Goal: Task Accomplishment & Management: Manage account settings

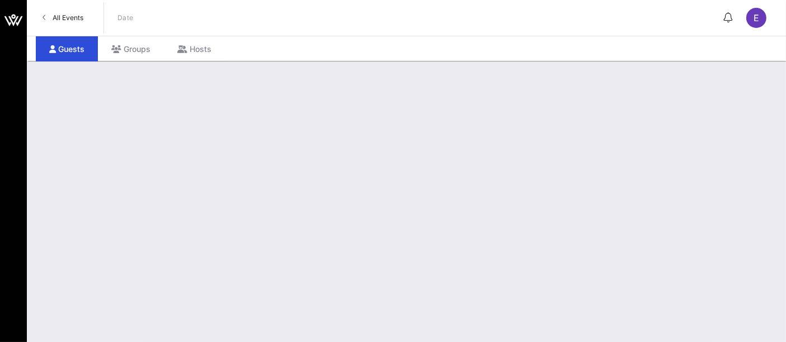
click at [57, 21] on span "All Events" at bounding box center [68, 17] width 31 height 8
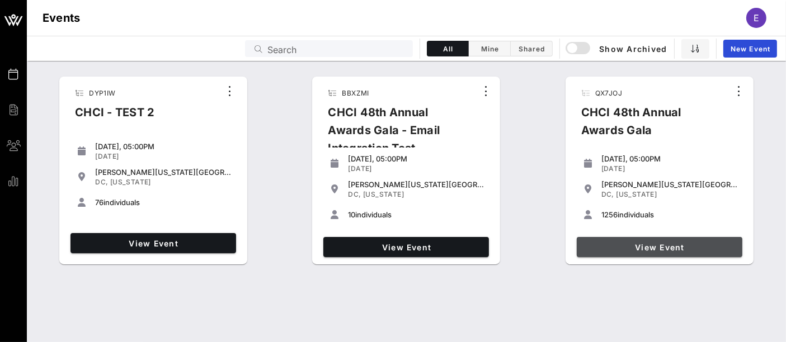
click at [661, 249] on span "View Event" at bounding box center [659, 248] width 157 height 10
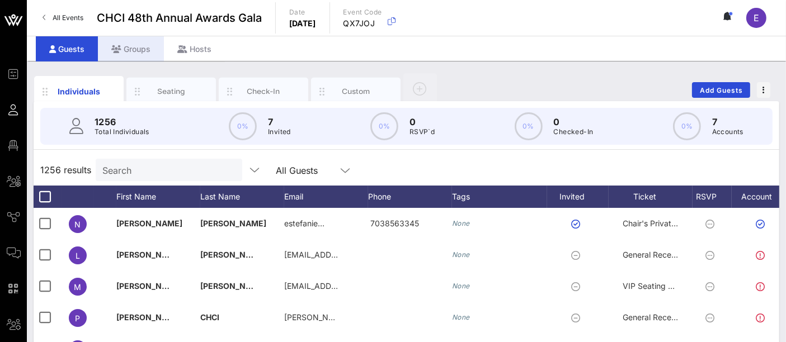
click at [134, 52] on div "Groups" at bounding box center [131, 48] width 66 height 25
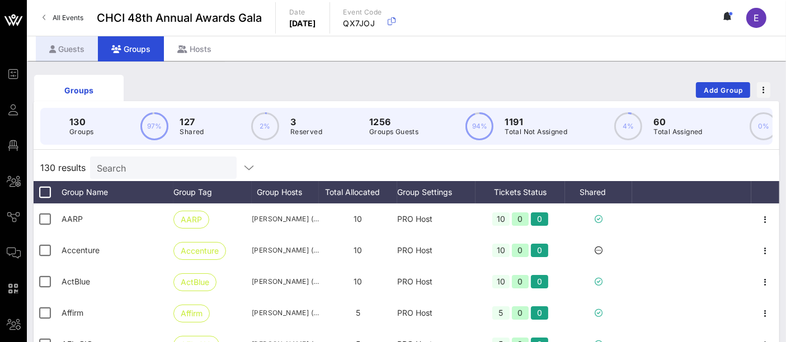
click at [72, 44] on div "Guests" at bounding box center [67, 48] width 62 height 25
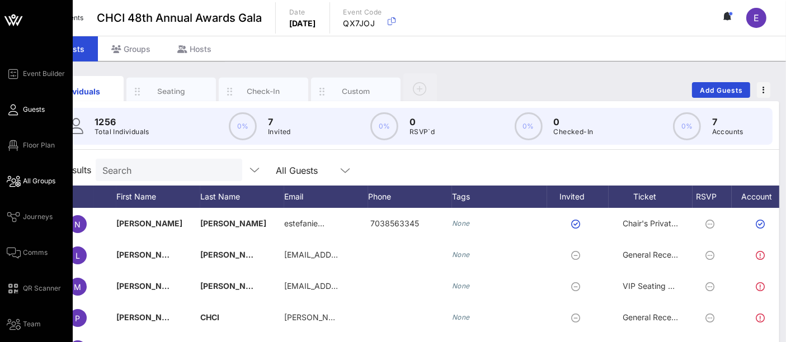
click at [19, 181] on icon at bounding box center [14, 182] width 14 height 2
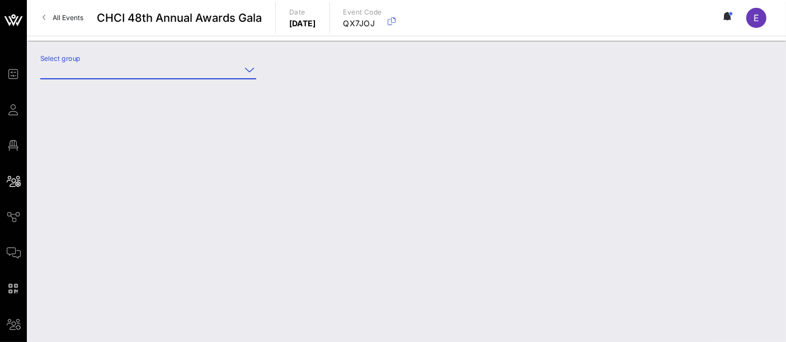
click at [129, 67] on input "Select group" at bounding box center [140, 70] width 200 height 18
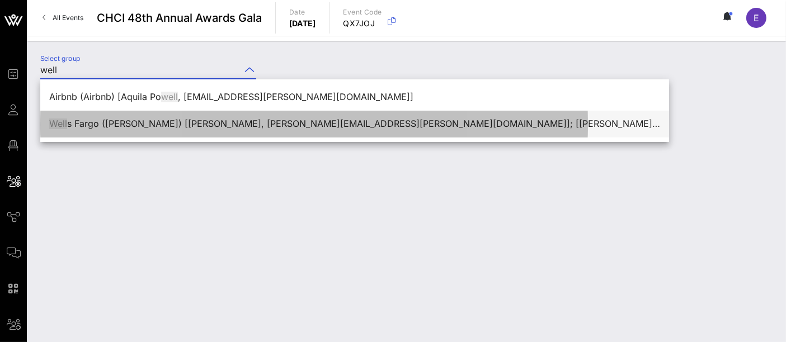
click at [173, 125] on div "Well s Fargo ([PERSON_NAME]) [[PERSON_NAME], [PERSON_NAME][EMAIL_ADDRESS][PERSO…" at bounding box center [354, 124] width 611 height 11
type input "[PERSON_NAME] Fargo ([PERSON_NAME]) [[PERSON_NAME], [PERSON_NAME][EMAIL_ADDRESS…"
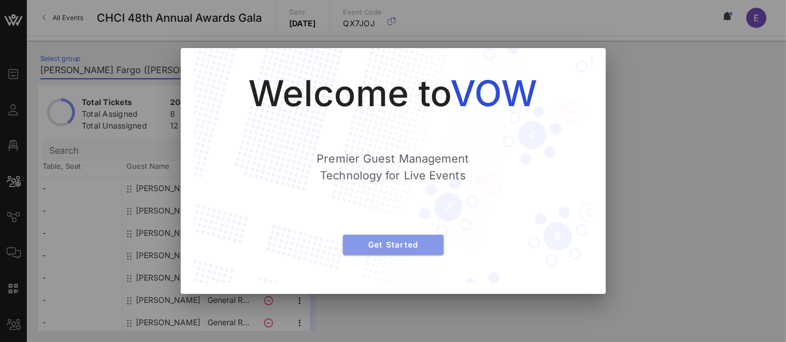
click at [384, 243] on span "Get Started" at bounding box center [393, 245] width 83 height 10
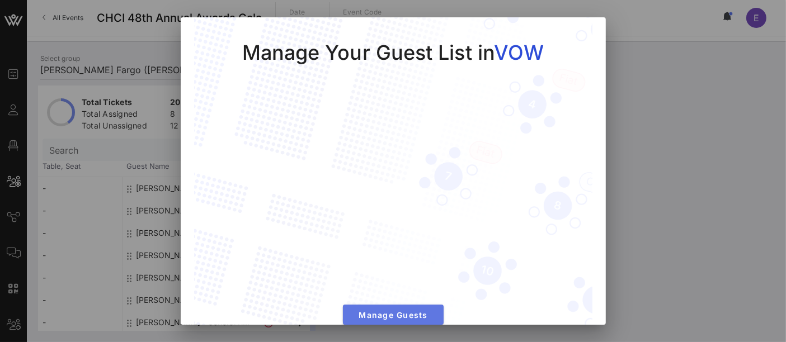
click at [403, 312] on span "Manage Guests" at bounding box center [393, 316] width 83 height 10
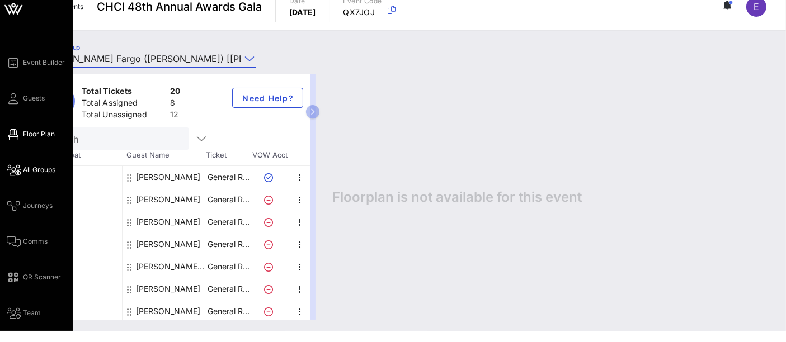
click at [31, 136] on span "Floor Plan" at bounding box center [39, 134] width 32 height 10
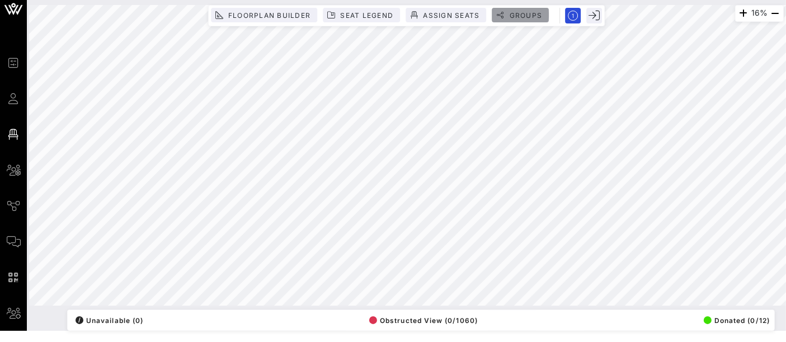
click at [511, 18] on span "Groups" at bounding box center [526, 15] width 34 height 8
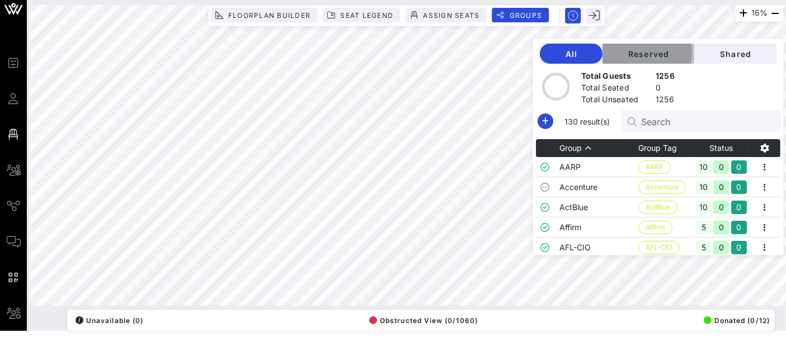
click at [652, 59] on button "Reserved" at bounding box center [649, 54] width 92 height 20
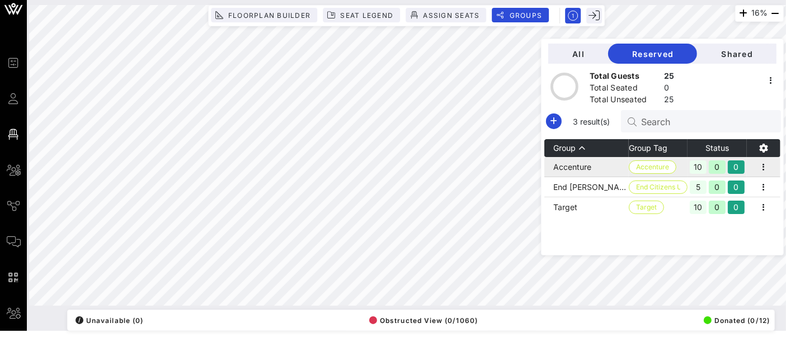
click at [604, 168] on td "Accenture" at bounding box center [586, 167] width 84 height 20
click at [601, 199] on td "Target" at bounding box center [586, 207] width 84 height 20
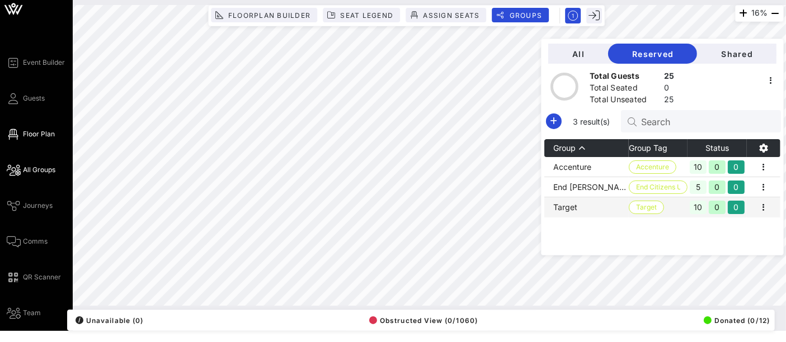
click at [48, 166] on span "All Groups" at bounding box center [39, 170] width 32 height 10
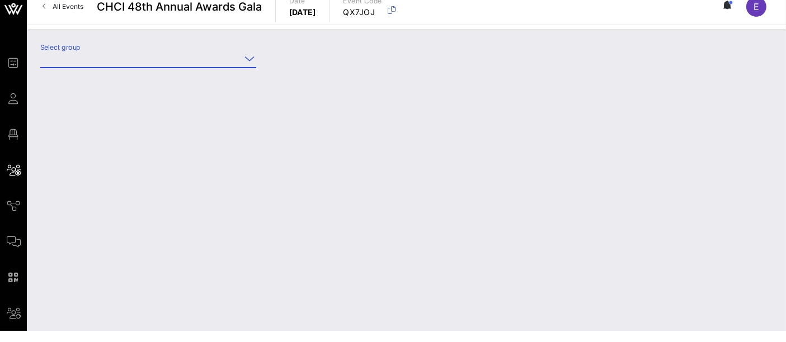
click at [199, 59] on input "Select group" at bounding box center [140, 59] width 200 height 18
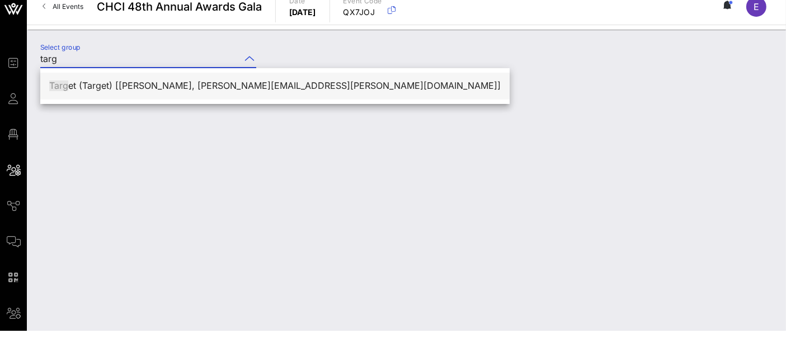
click at [177, 83] on div "Targ et (Target) [[PERSON_NAME], [PERSON_NAME][EMAIL_ADDRESS][PERSON_NAME][DOMA…" at bounding box center [275, 86] width 452 height 11
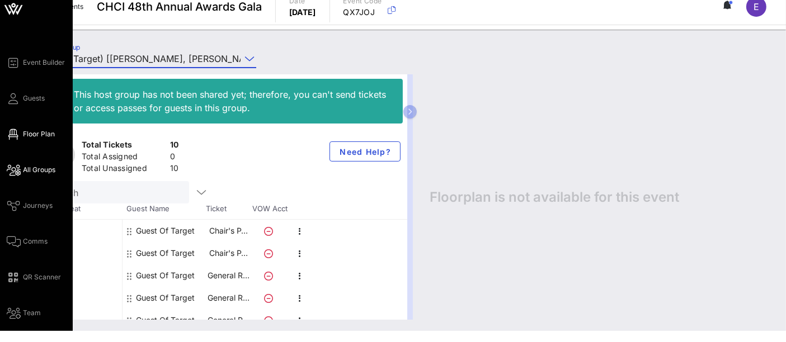
type input "Target (Target) [[PERSON_NAME], [PERSON_NAME][EMAIL_ADDRESS][PERSON_NAME][DOMAI…"
click at [36, 131] on span "Floor Plan" at bounding box center [39, 134] width 32 height 10
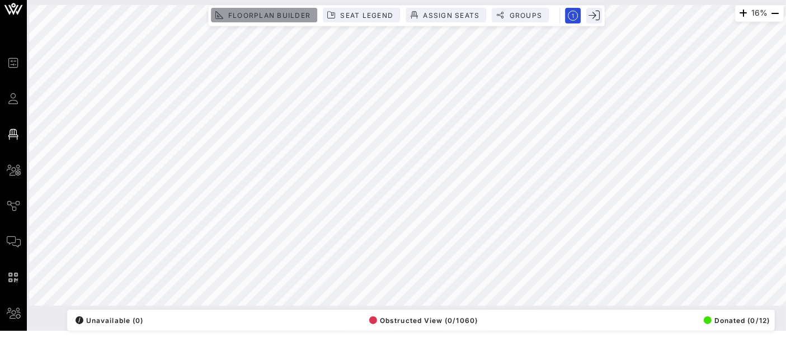
click at [282, 17] on span "Floorplan Builder" at bounding box center [269, 15] width 83 height 8
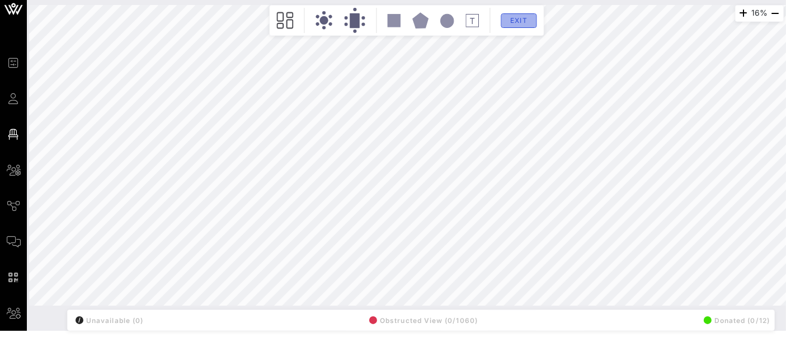
click at [511, 15] on button "Exit" at bounding box center [519, 20] width 36 height 15
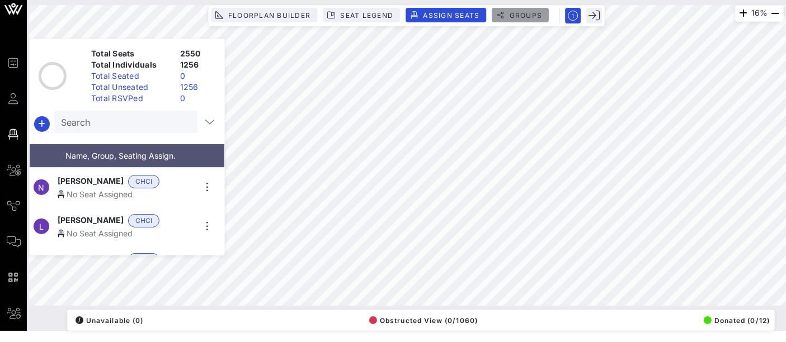
click at [529, 13] on span "Groups" at bounding box center [526, 15] width 34 height 8
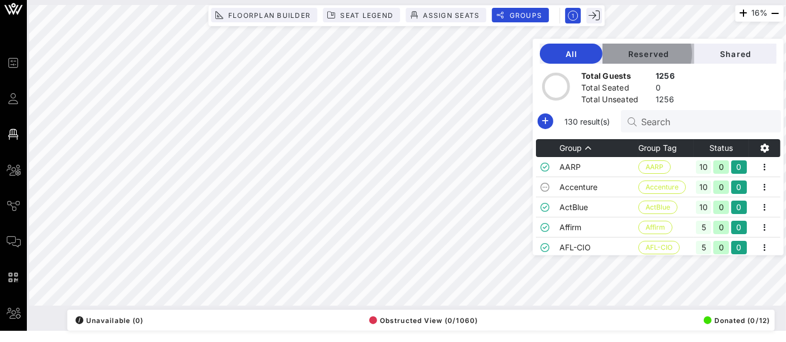
click at [654, 50] on span "Reserved" at bounding box center [649, 54] width 74 height 10
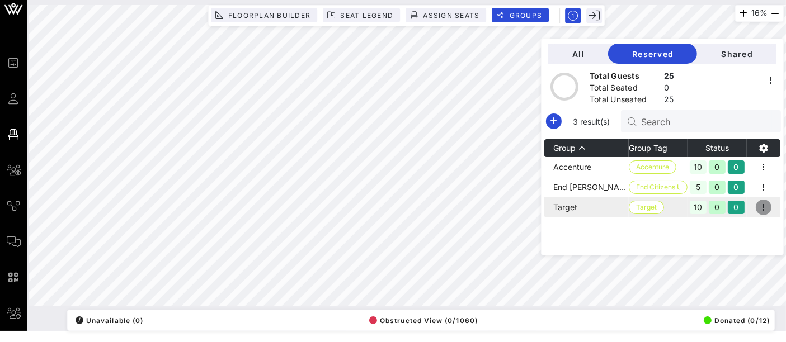
click at [769, 205] on icon "button" at bounding box center [763, 207] width 13 height 13
click at [610, 204] on td "Target" at bounding box center [586, 207] width 84 height 20
click at [765, 205] on icon "button" at bounding box center [763, 207] width 13 height 13
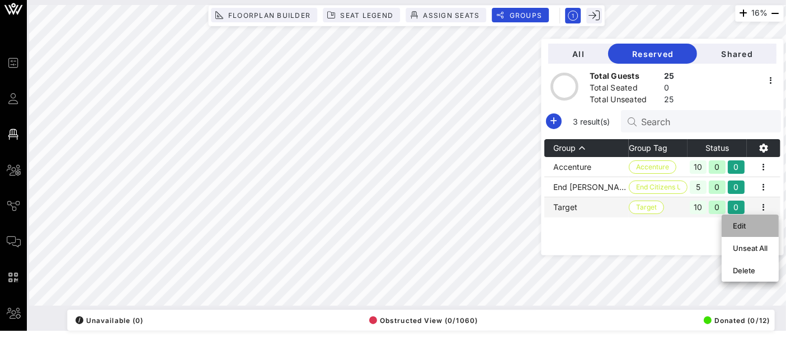
click at [751, 228] on div "Edit" at bounding box center [750, 226] width 35 height 9
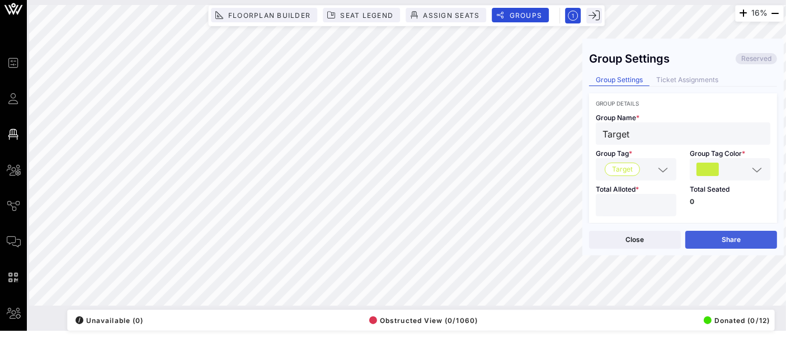
click at [745, 239] on button "Share" at bounding box center [731, 240] width 92 height 18
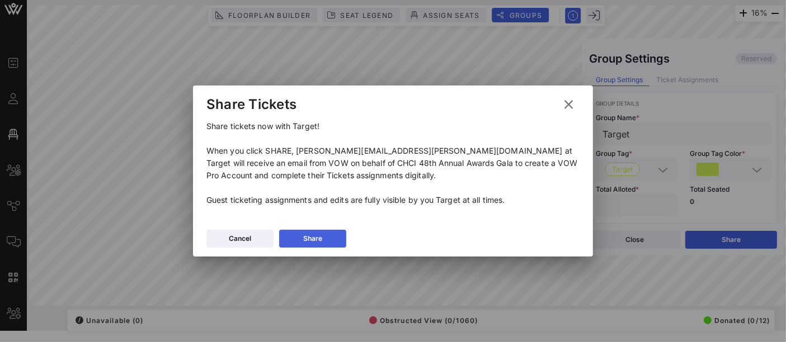
click at [313, 240] on icon at bounding box center [313, 239] width 10 height 10
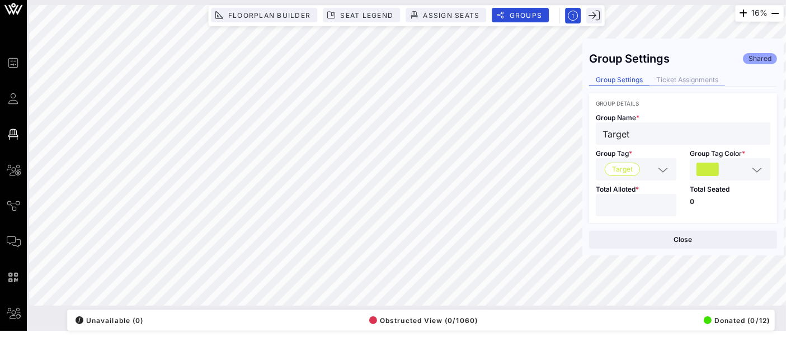
click at [684, 79] on div "Ticket Assignments" at bounding box center [688, 80] width 76 height 12
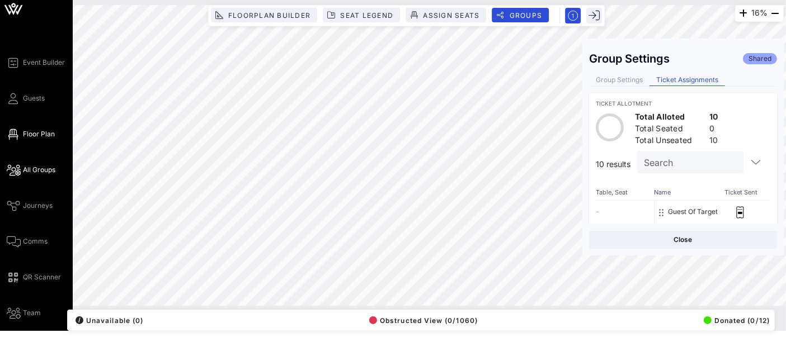
click at [47, 172] on span "All Groups" at bounding box center [39, 170] width 32 height 10
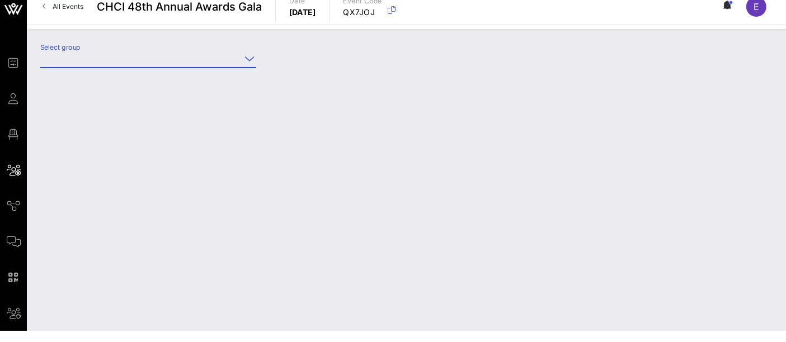
click at [171, 55] on input "Select group" at bounding box center [140, 59] width 200 height 18
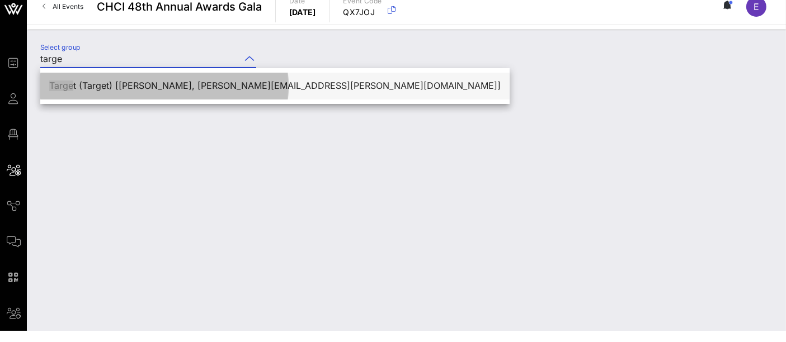
click at [166, 85] on div "Targe t (Target) [[PERSON_NAME], [PERSON_NAME][EMAIL_ADDRESS][PERSON_NAME][DOMA…" at bounding box center [275, 86] width 452 height 11
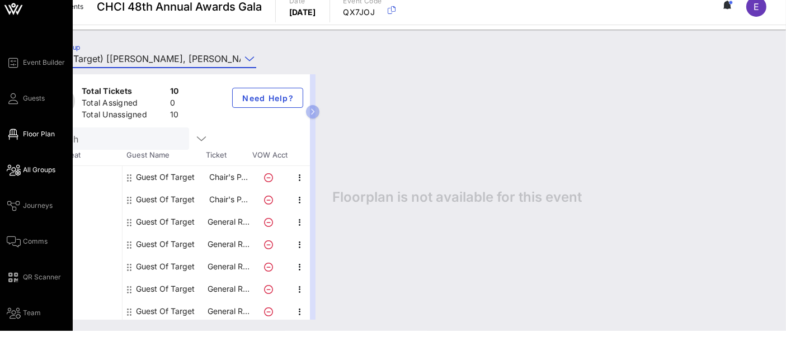
type input "Target (Target) [[PERSON_NAME], [PERSON_NAME][EMAIL_ADDRESS][PERSON_NAME][DOMAI…"
click at [32, 135] on span "Floor Plan" at bounding box center [39, 134] width 32 height 10
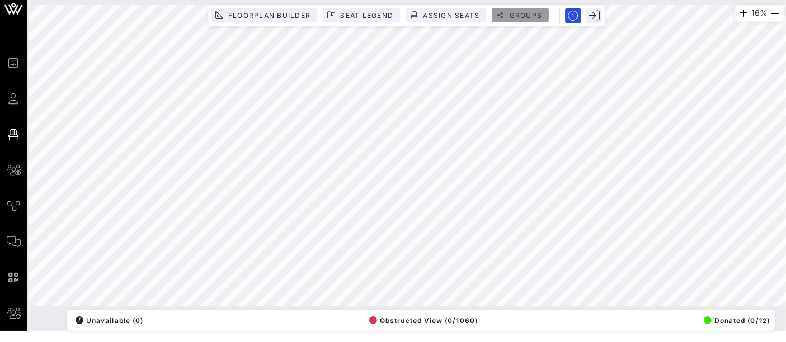
click at [523, 16] on span "Groups" at bounding box center [526, 15] width 34 height 8
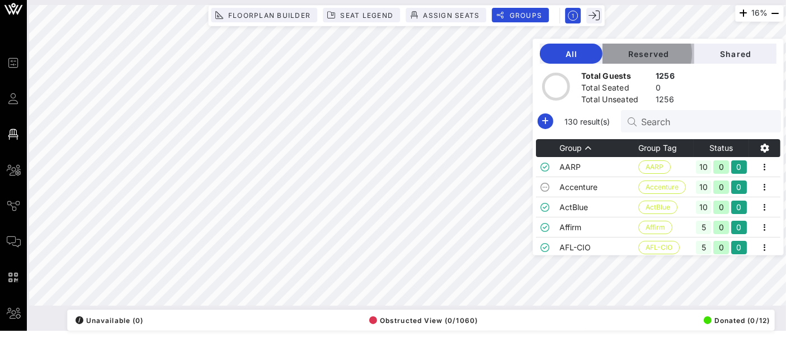
click at [679, 48] on button "Reserved" at bounding box center [649, 54] width 92 height 20
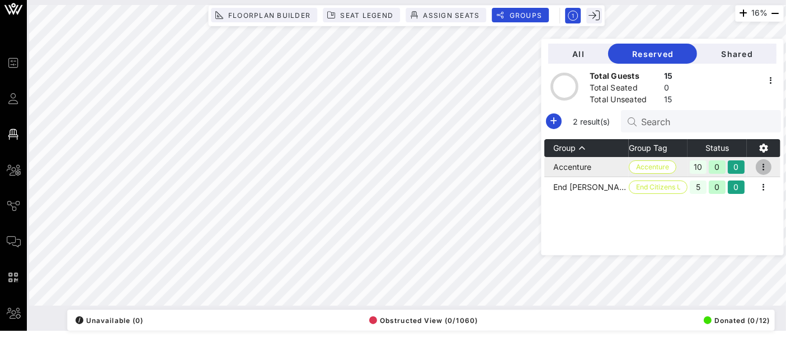
click at [765, 170] on icon "button" at bounding box center [763, 167] width 13 height 13
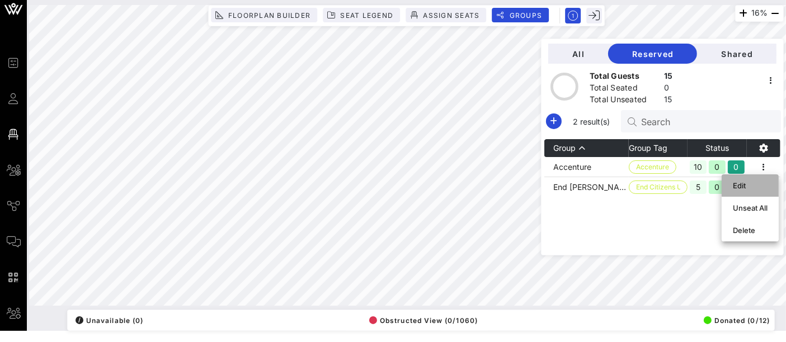
click at [738, 187] on div "Edit" at bounding box center [750, 185] width 35 height 9
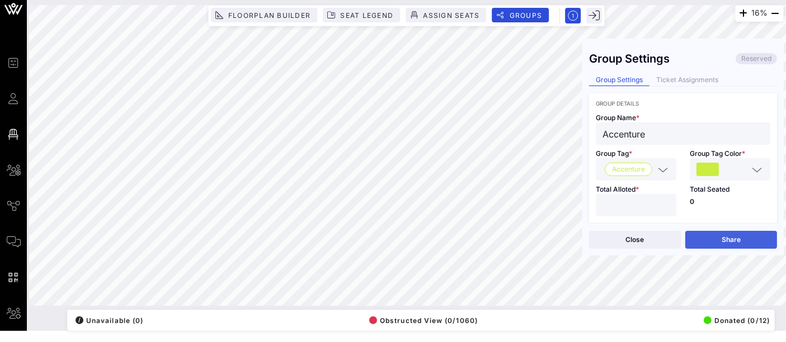
click at [744, 242] on button "Share" at bounding box center [731, 240] width 92 height 18
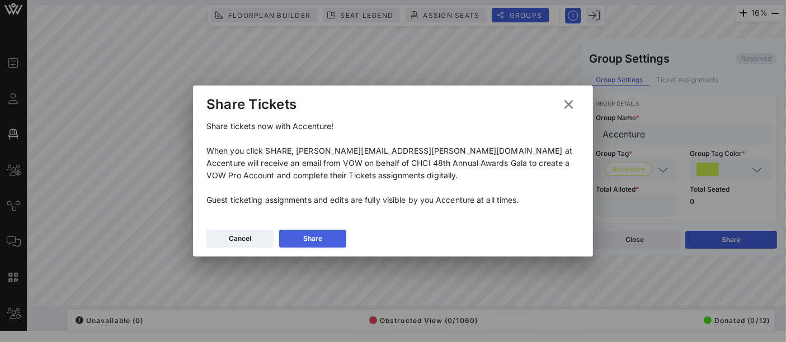
click at [313, 237] on icon at bounding box center [313, 239] width 10 height 10
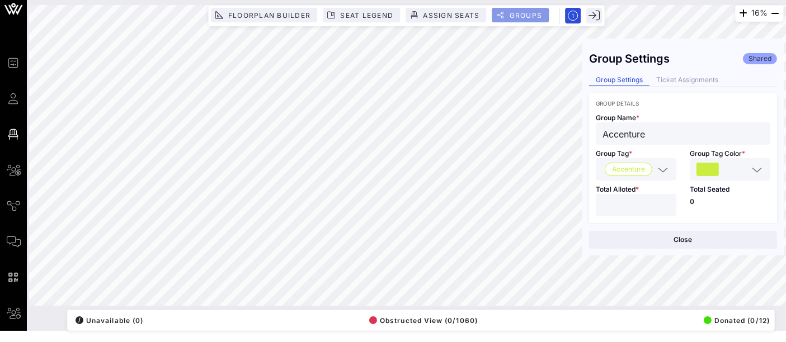
click at [525, 13] on span "Groups" at bounding box center [526, 15] width 34 height 8
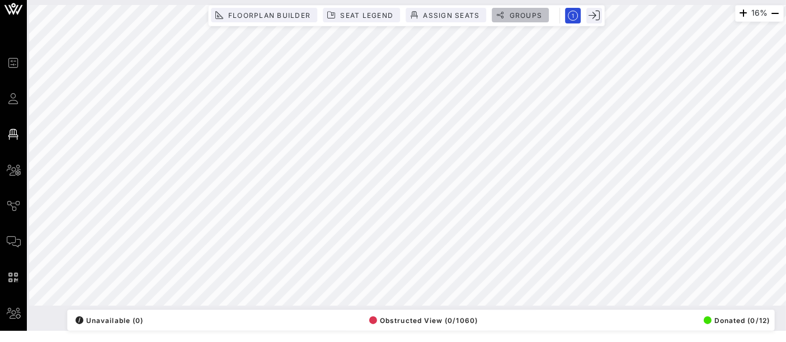
click at [525, 13] on span "Groups" at bounding box center [526, 15] width 34 height 8
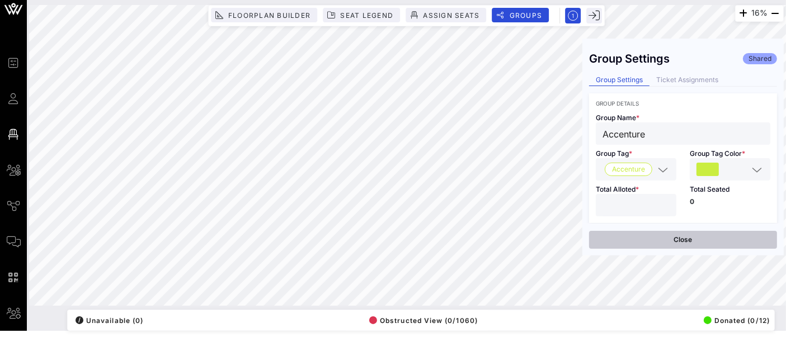
click at [685, 238] on button "Close" at bounding box center [683, 240] width 188 height 18
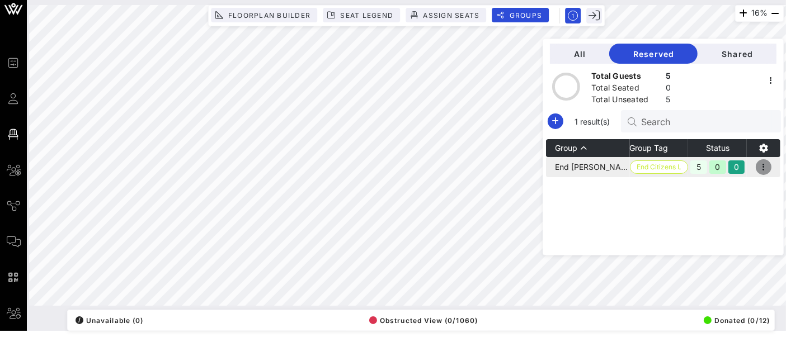
click at [767, 166] on icon "button" at bounding box center [763, 167] width 13 height 13
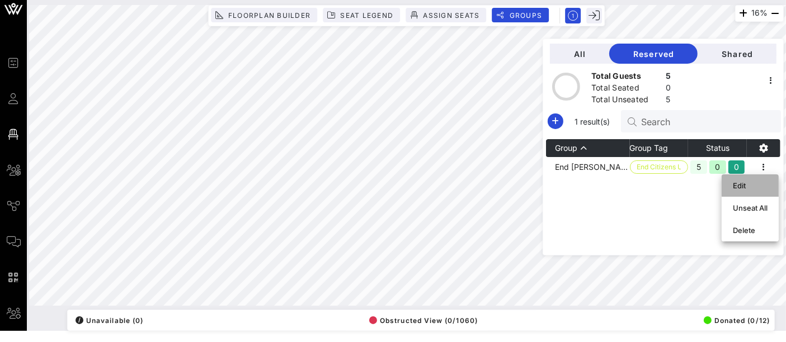
click at [754, 186] on div "Edit" at bounding box center [750, 185] width 35 height 9
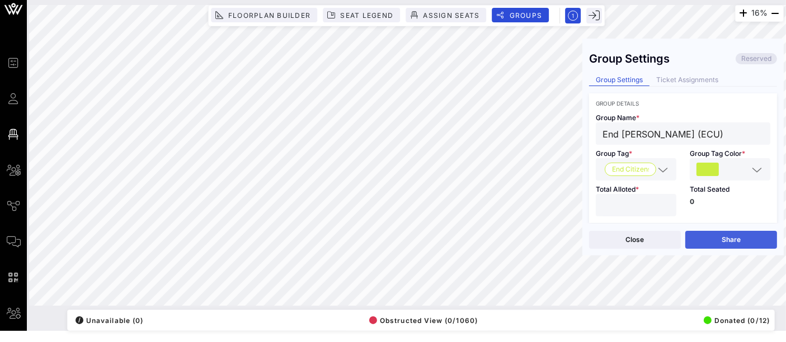
click at [738, 239] on button "Share" at bounding box center [731, 240] width 92 height 18
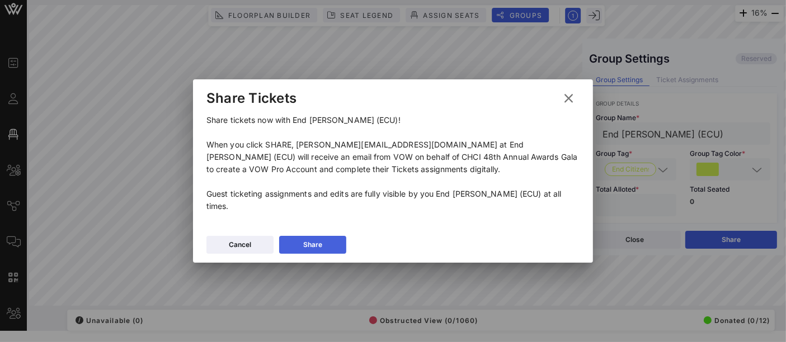
click at [307, 243] on div "Share" at bounding box center [312, 244] width 19 height 11
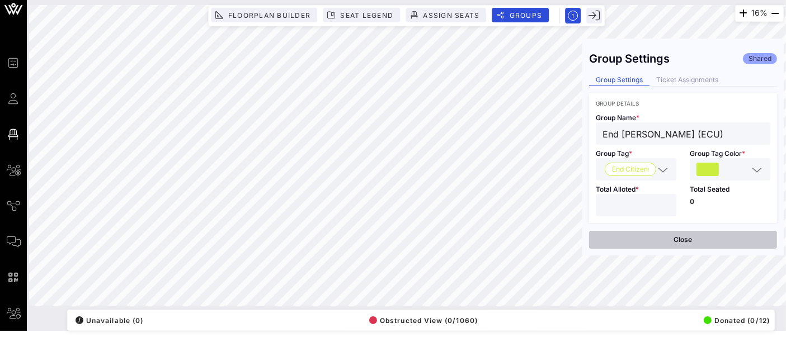
click at [676, 237] on button "Close" at bounding box center [683, 240] width 188 height 18
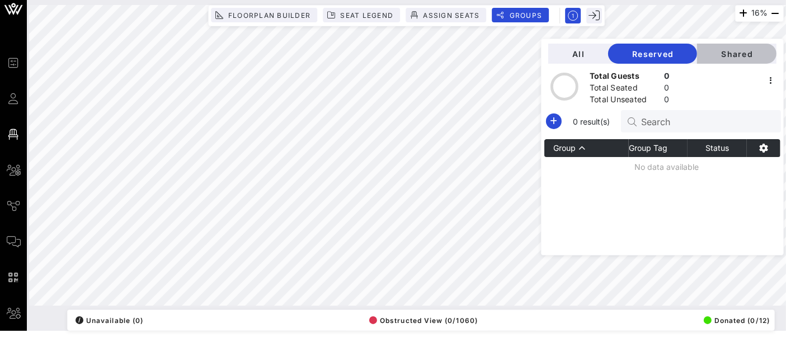
click at [739, 57] on span "Shared" at bounding box center [737, 54] width 62 height 10
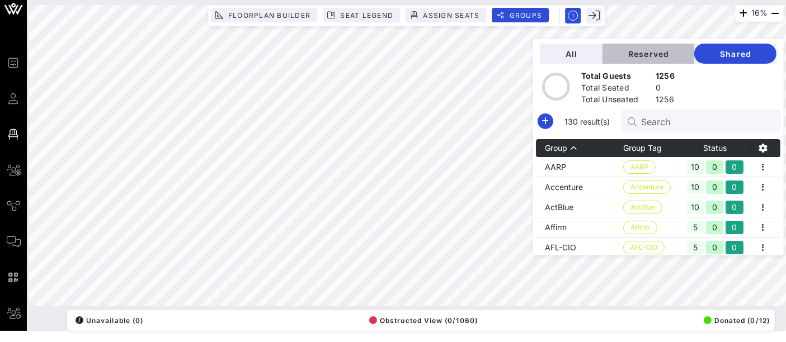
click at [663, 60] on button "Reserved" at bounding box center [649, 54] width 92 height 20
